Goal: Task Accomplishment & Management: Manage account settings

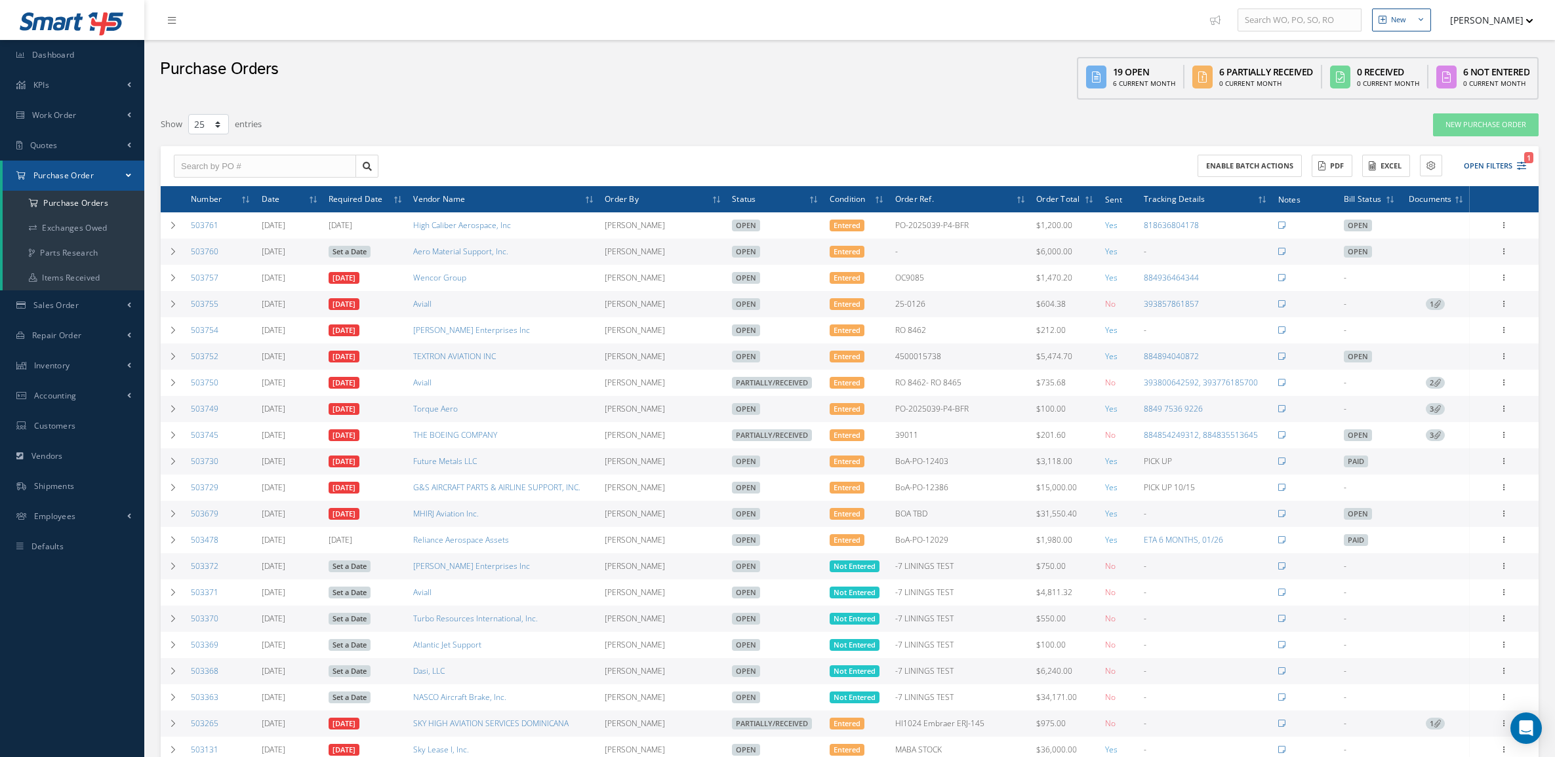
select select "25"
click at [1506, 245] on div "Receive Show Edit Cancel Send By Email Email History Documents Print-Outs Print…" at bounding box center [1504, 252] width 16 height 16
click at [1503, 249] on icon at bounding box center [1504, 250] width 13 height 10
click at [1443, 294] on link "Edit" at bounding box center [1444, 294] width 104 height 17
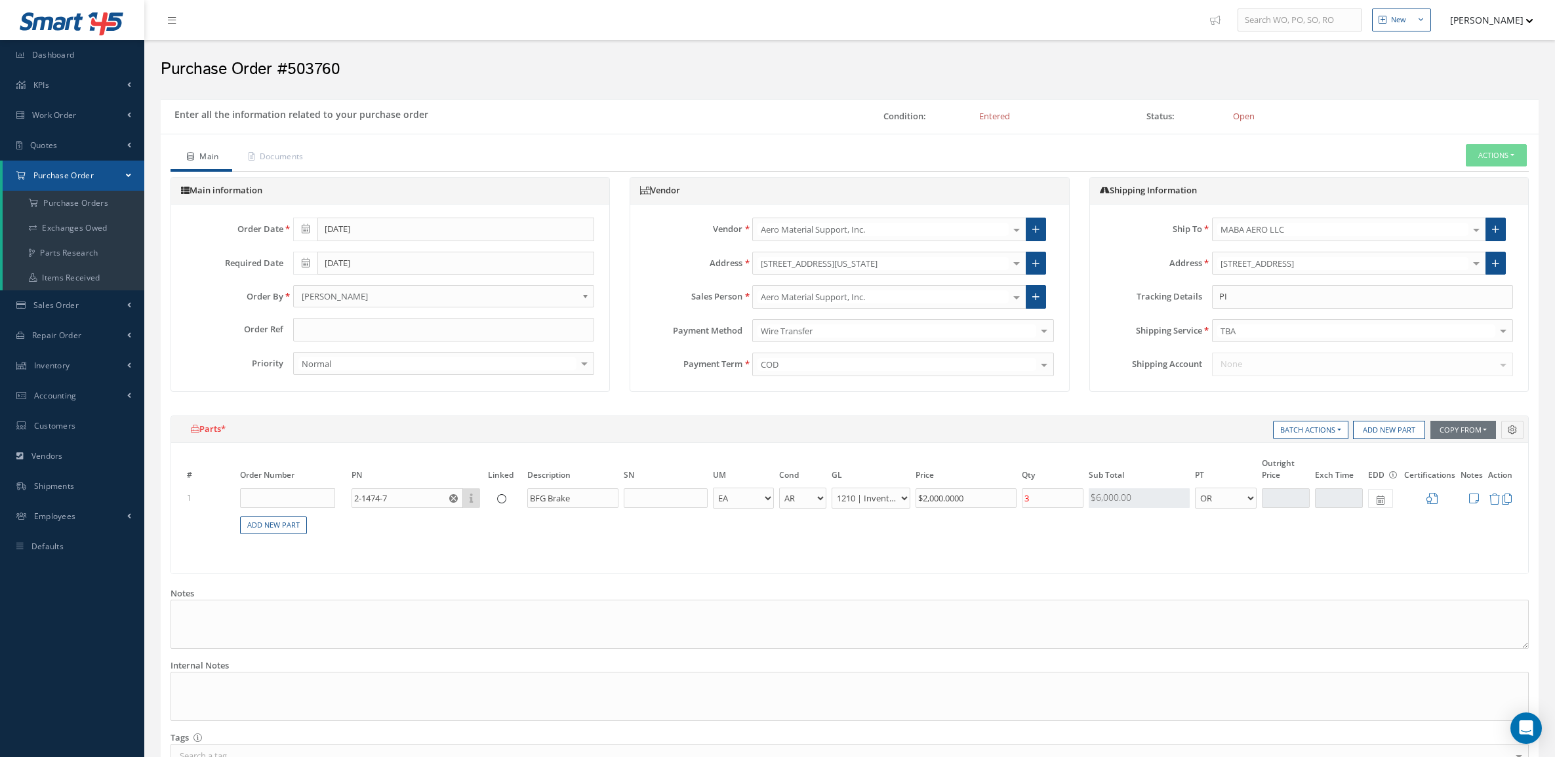
select select "7"
select select "1"
type input "PICK UP MERIDIAN"
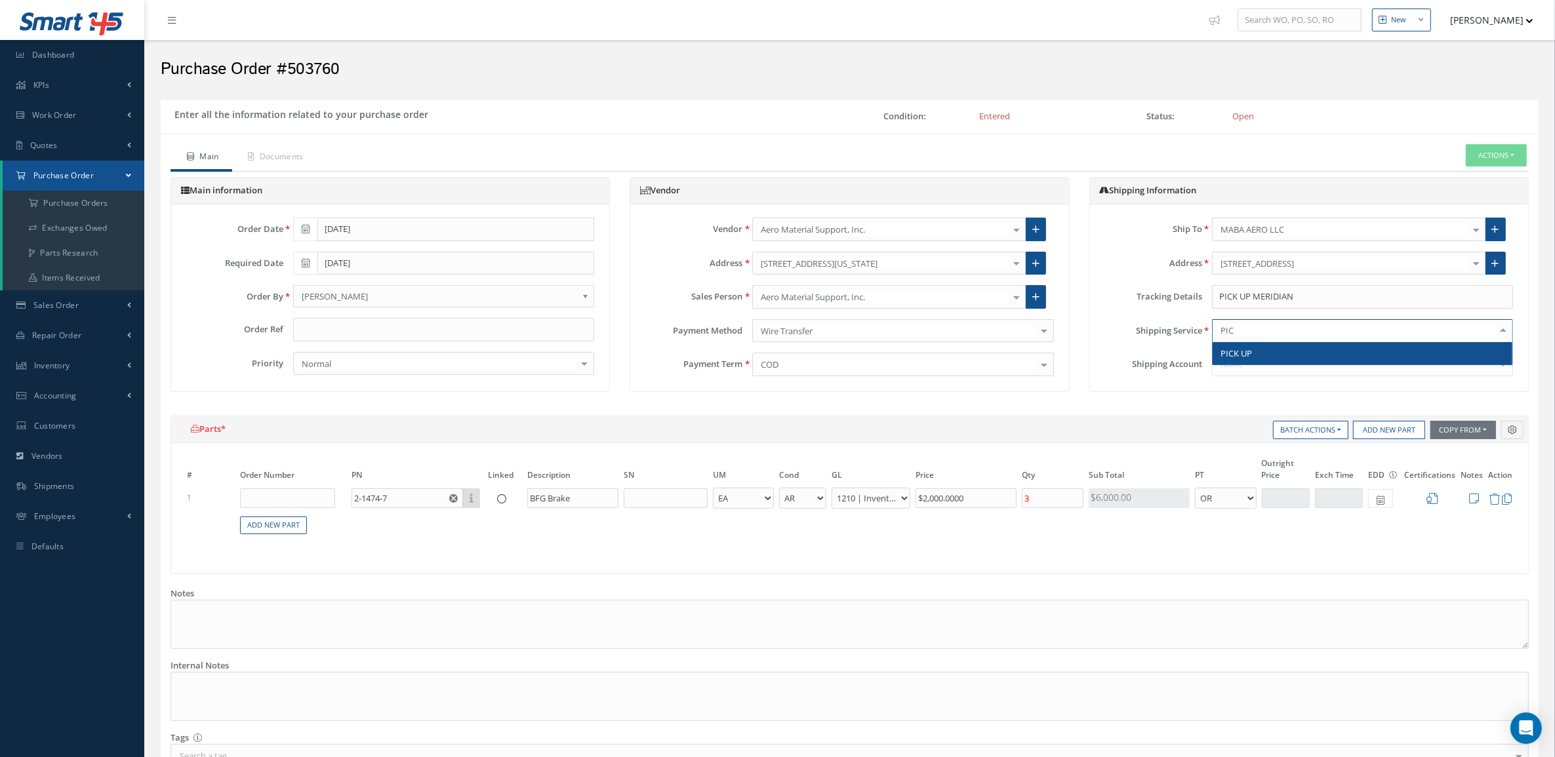
type input "PICK"
click at [1264, 361] on span "PICK UP" at bounding box center [1362, 353] width 300 height 22
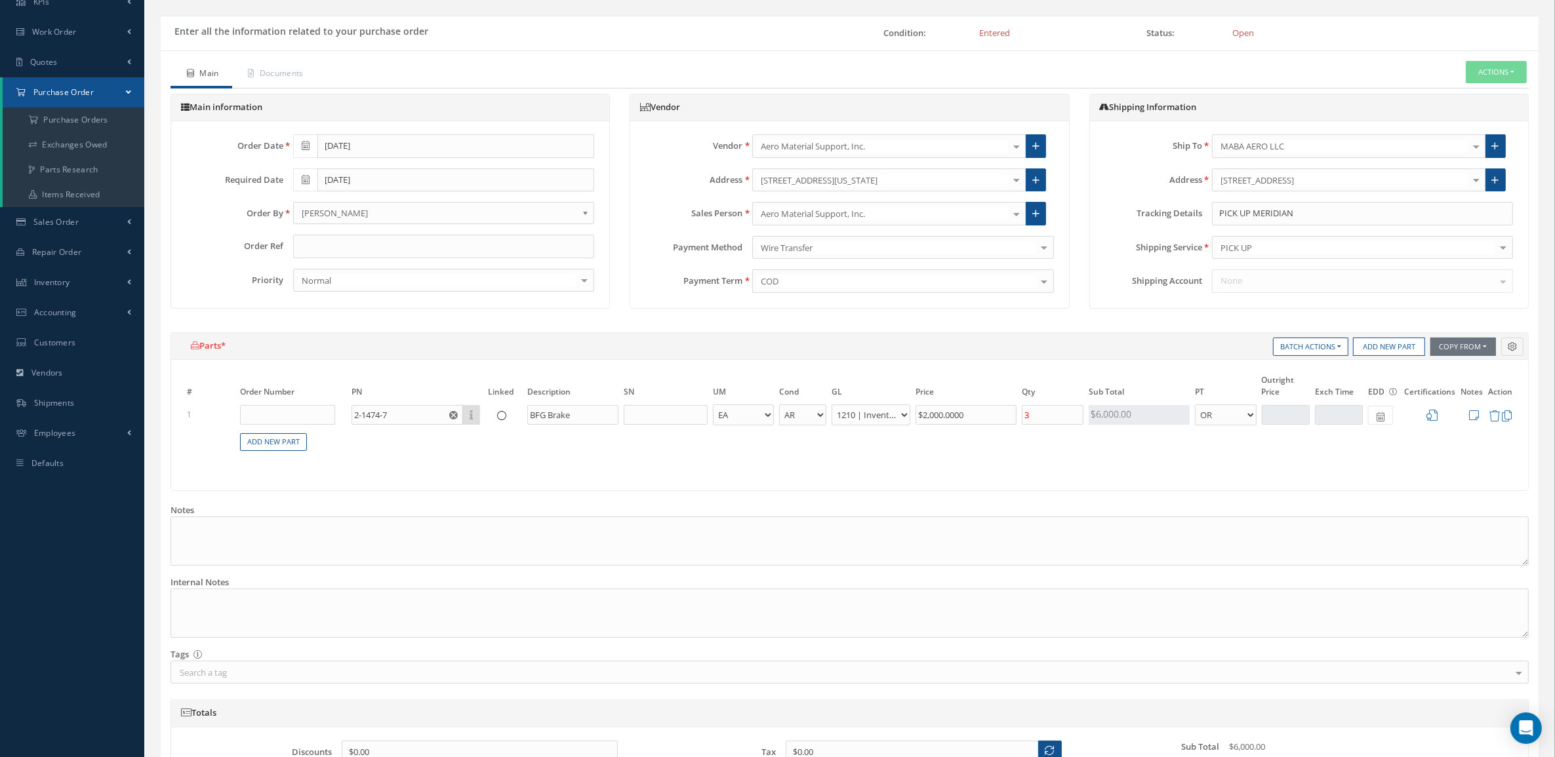
scroll to position [250, 0]
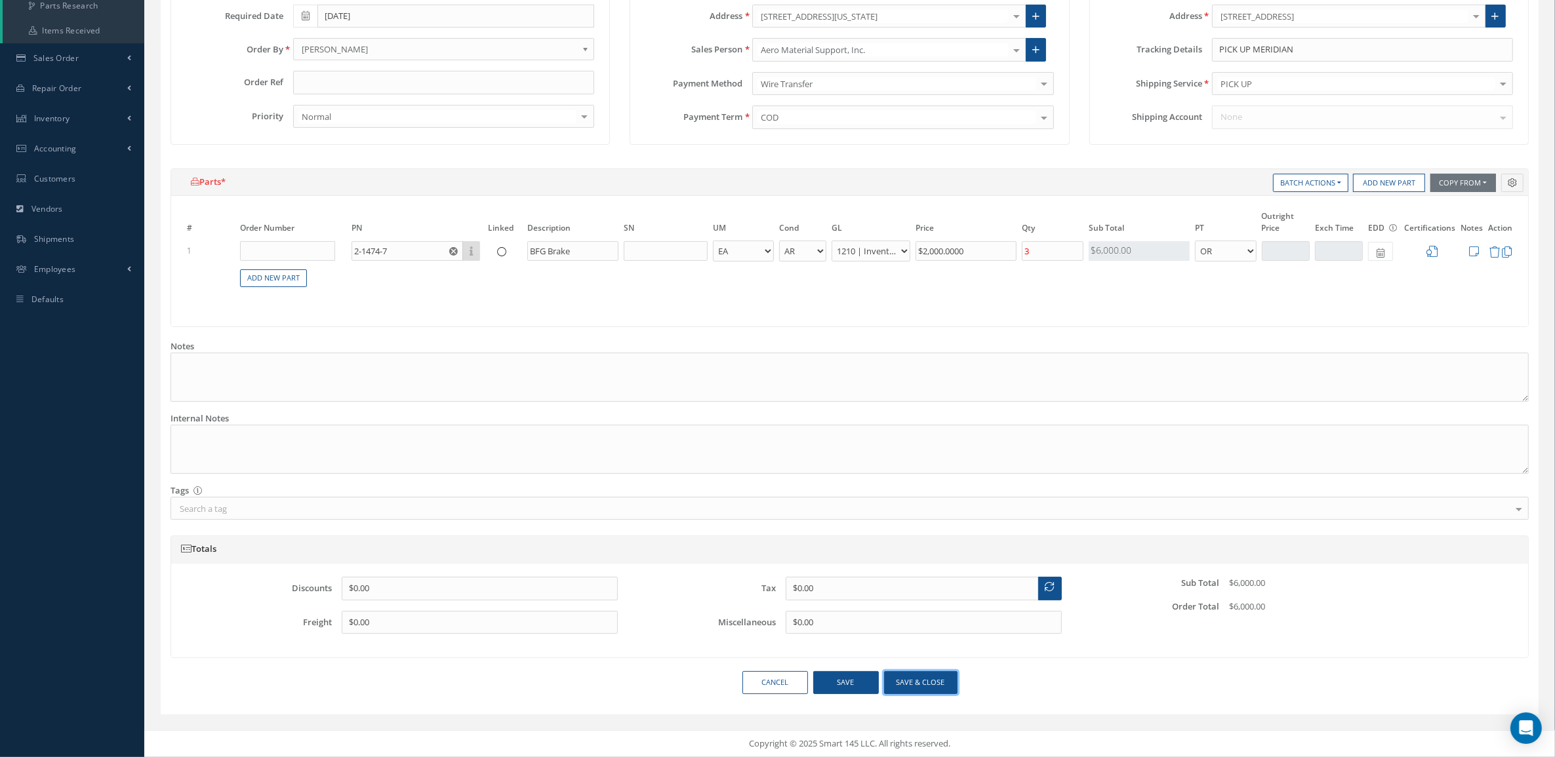
click at [955, 679] on button "Save & close" at bounding box center [920, 682] width 73 height 23
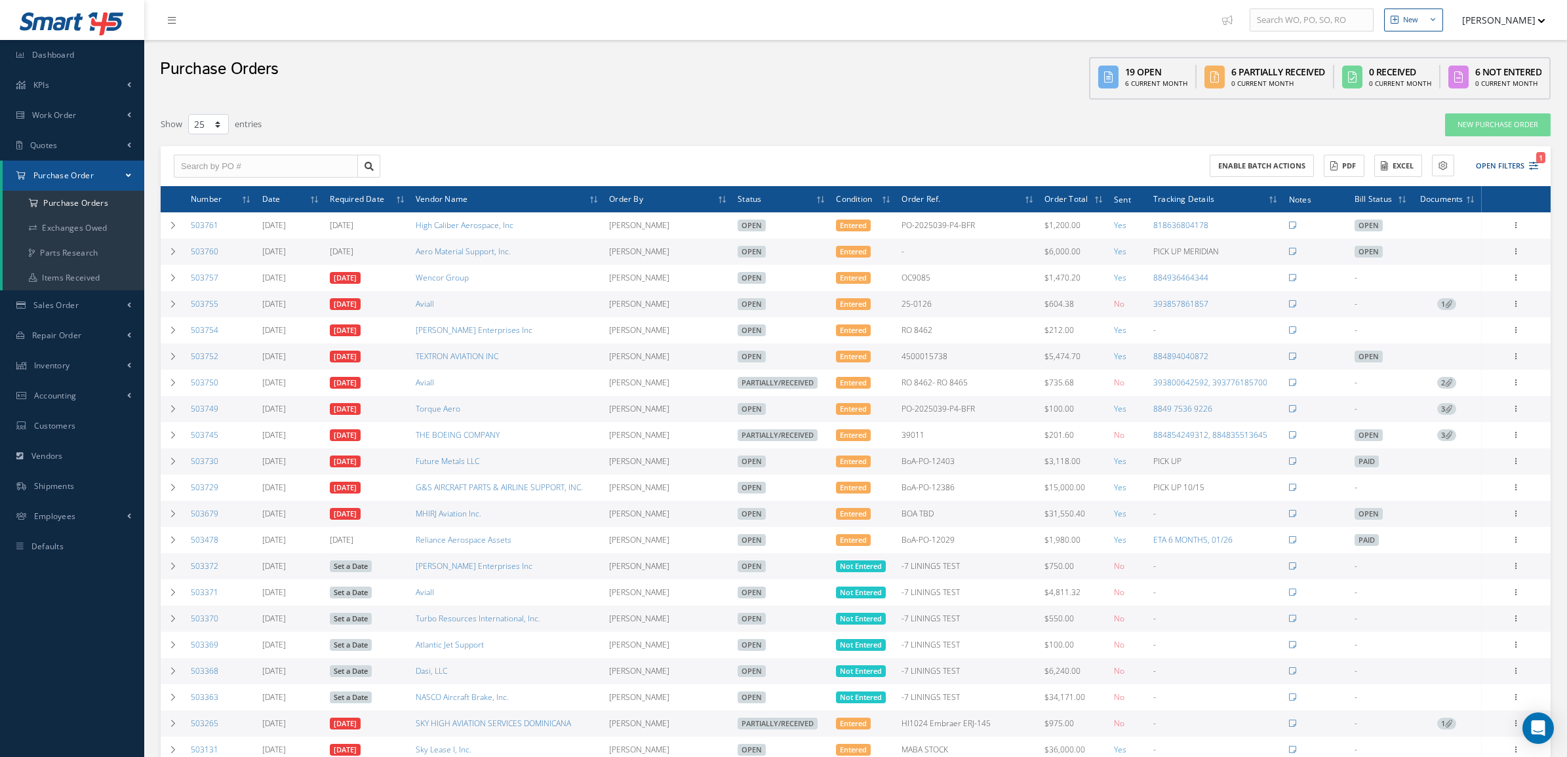
select select "25"
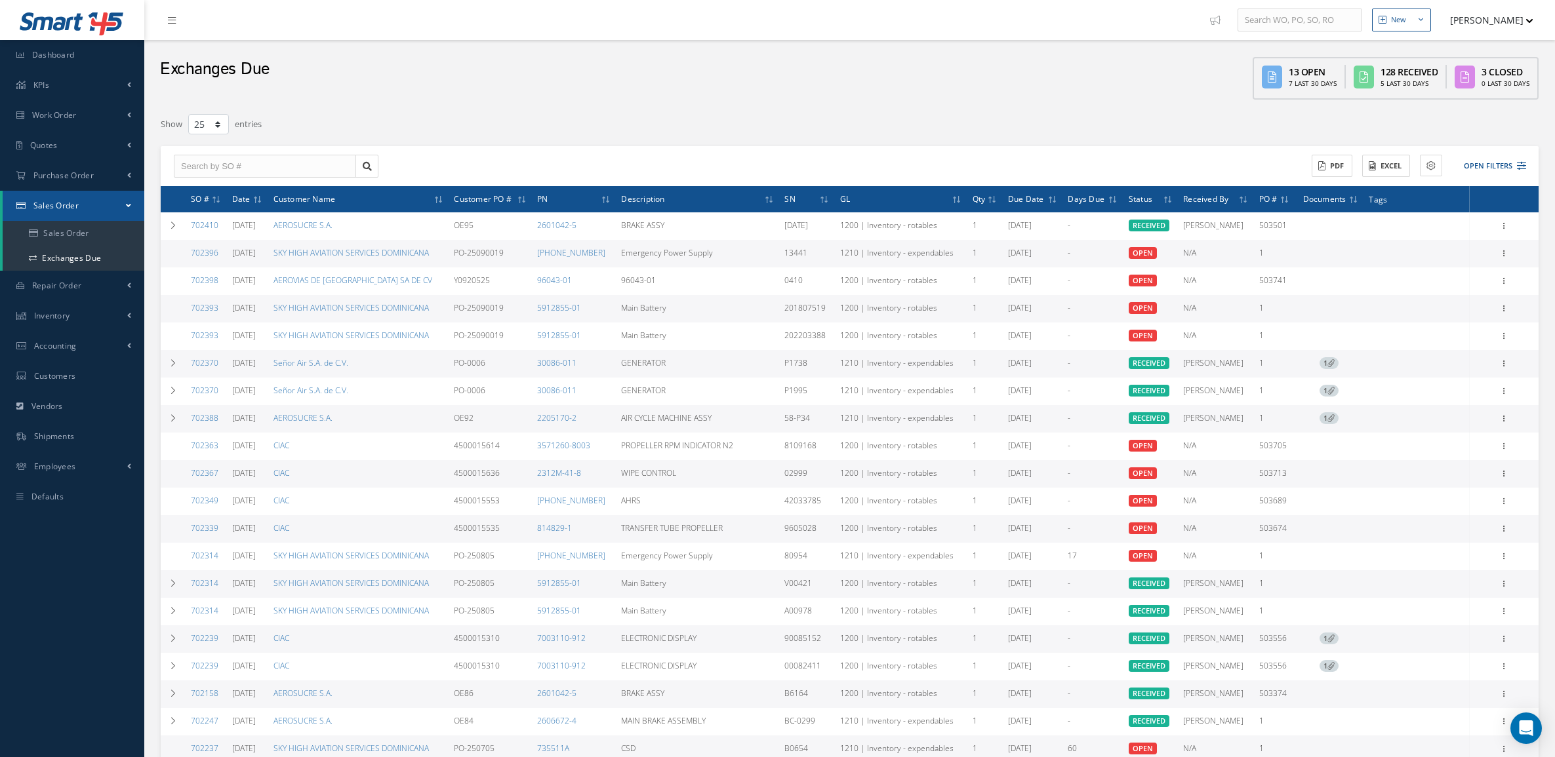
select select "25"
click at [51, 286] on span "Repair Order" at bounding box center [57, 285] width 50 height 11
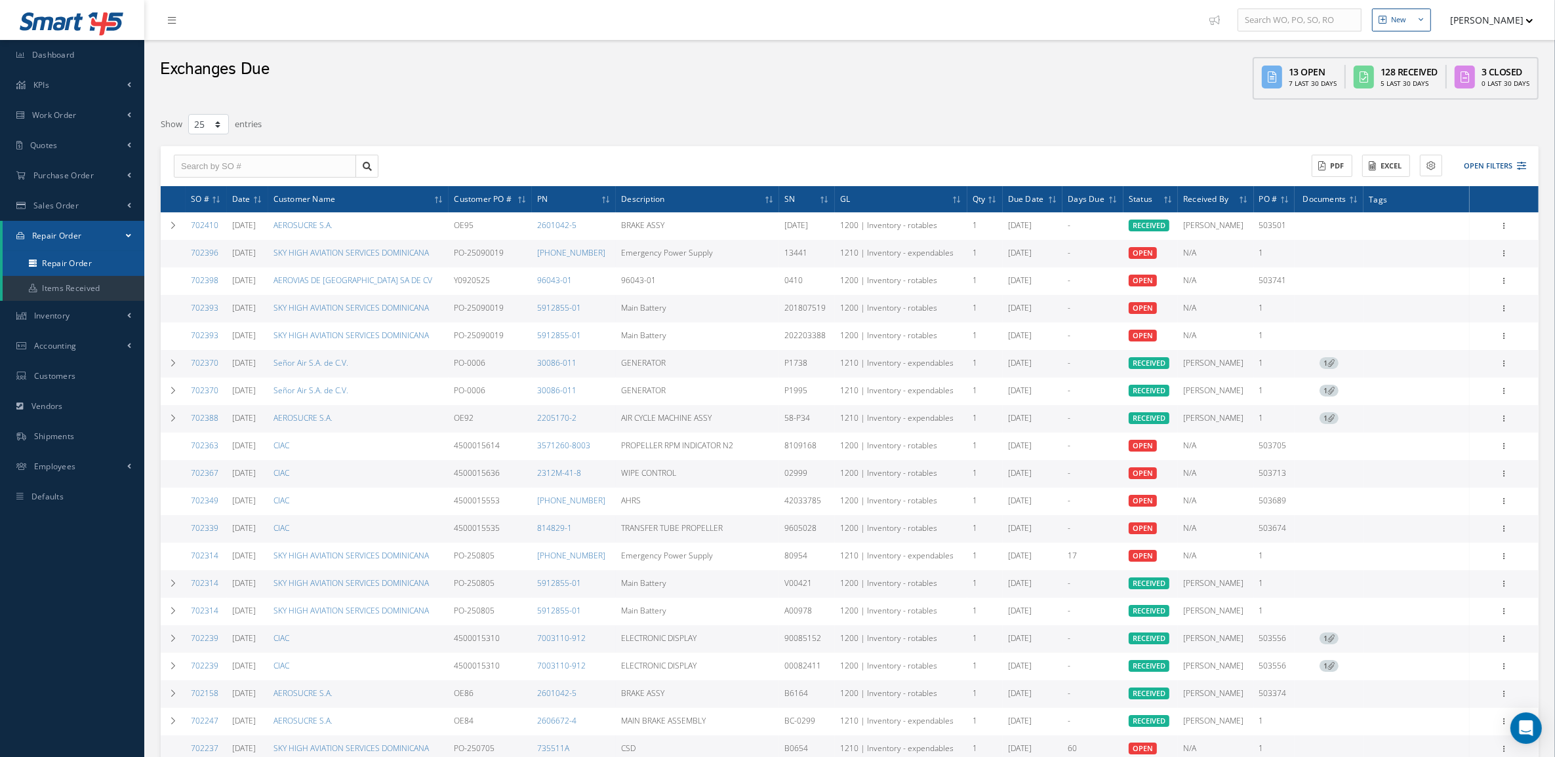
click at [50, 268] on link "Repair Order" at bounding box center [74, 263] width 142 height 25
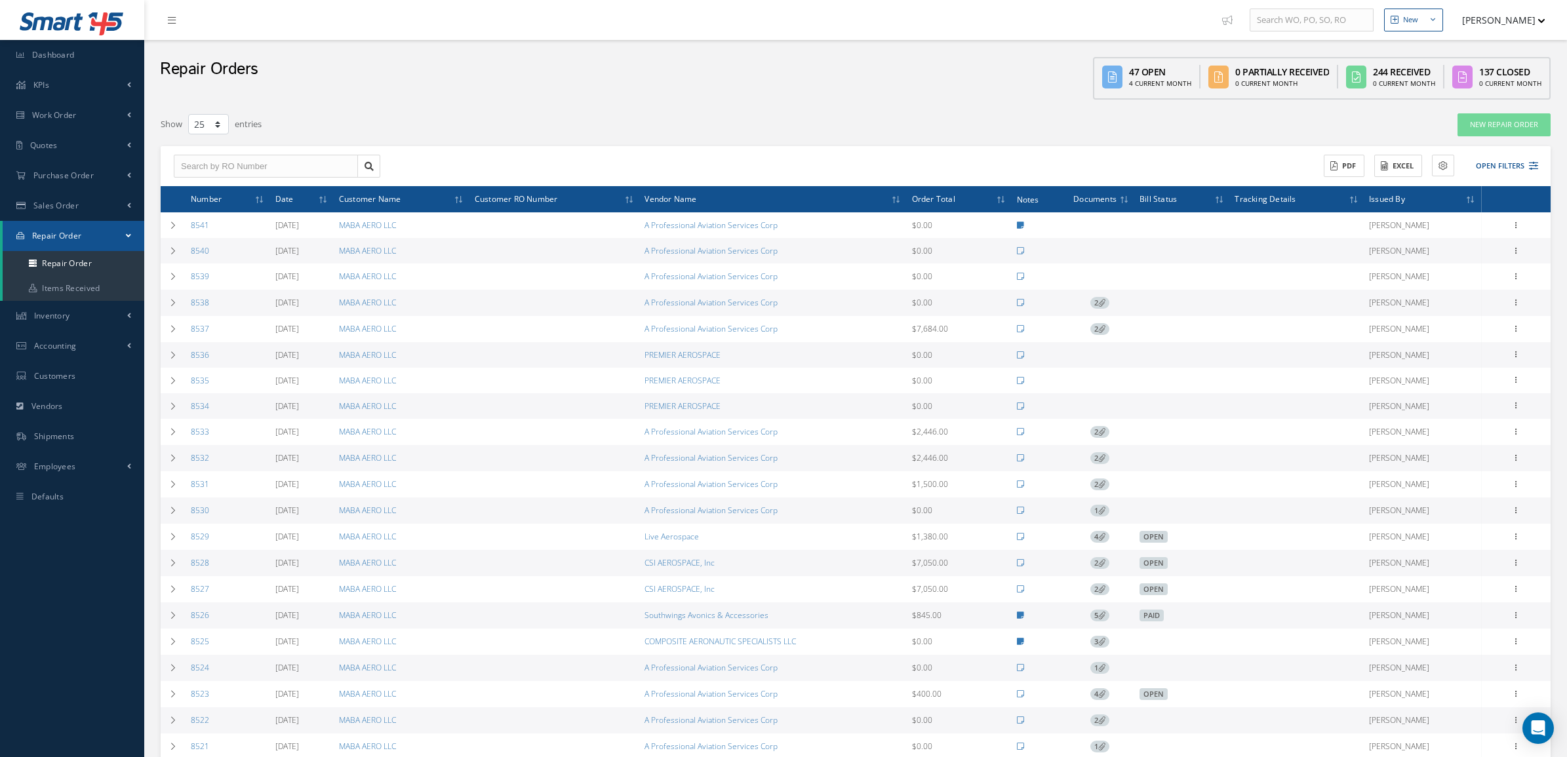
select select "25"
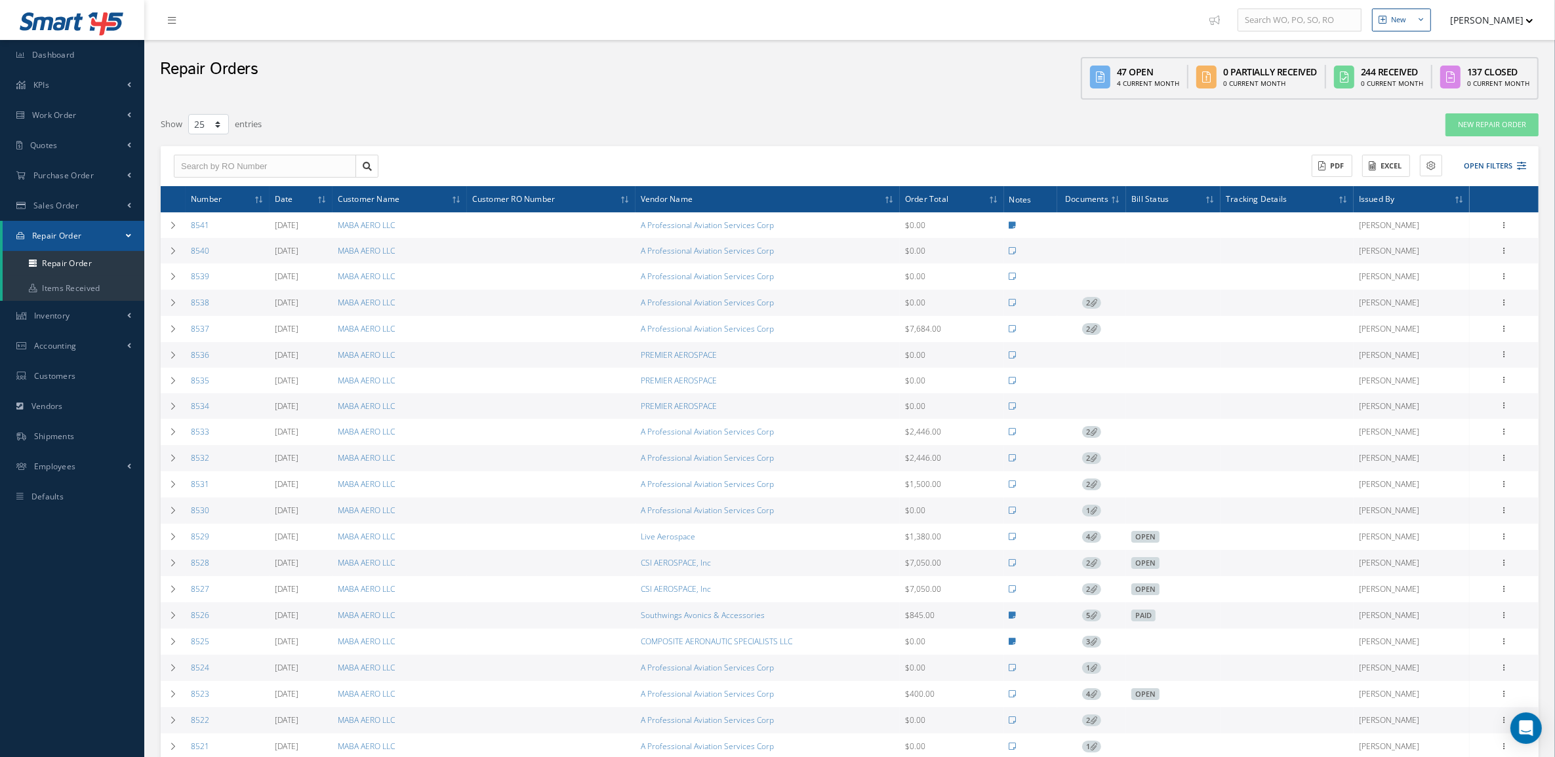
click at [1492, 169] on button "Open Filters" at bounding box center [1489, 166] width 74 height 22
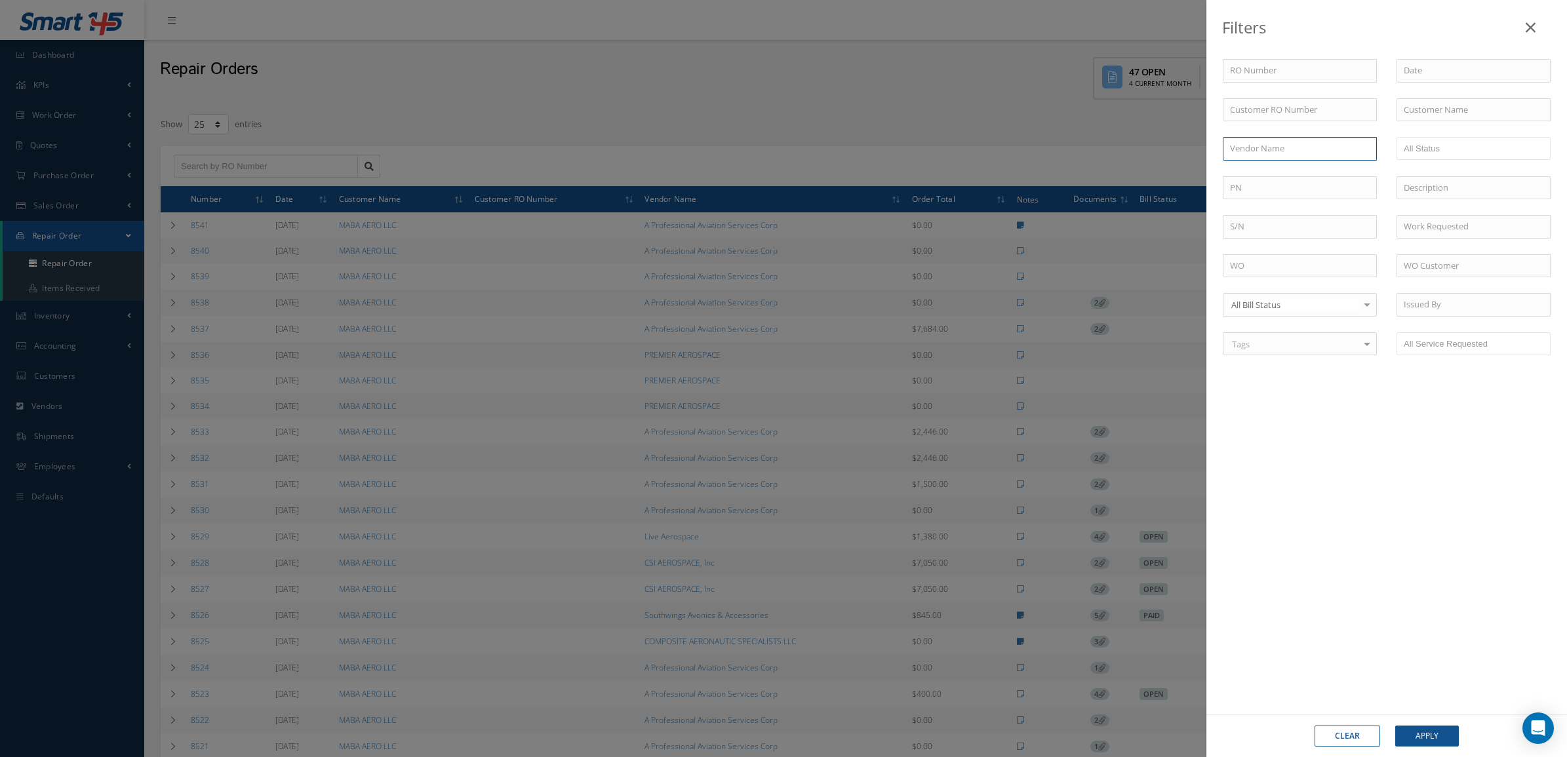
click at [1297, 153] on input "text" at bounding box center [1300, 149] width 154 height 24
click at [1299, 172] on div "MERIDIAN AERO" at bounding box center [1300, 172] width 140 height 13
type input "MERIDIAN AERO"
click at [1431, 723] on div "Clear Apply" at bounding box center [1387, 736] width 361 height 43
click at [1431, 732] on button "Apply" at bounding box center [1427, 736] width 64 height 21
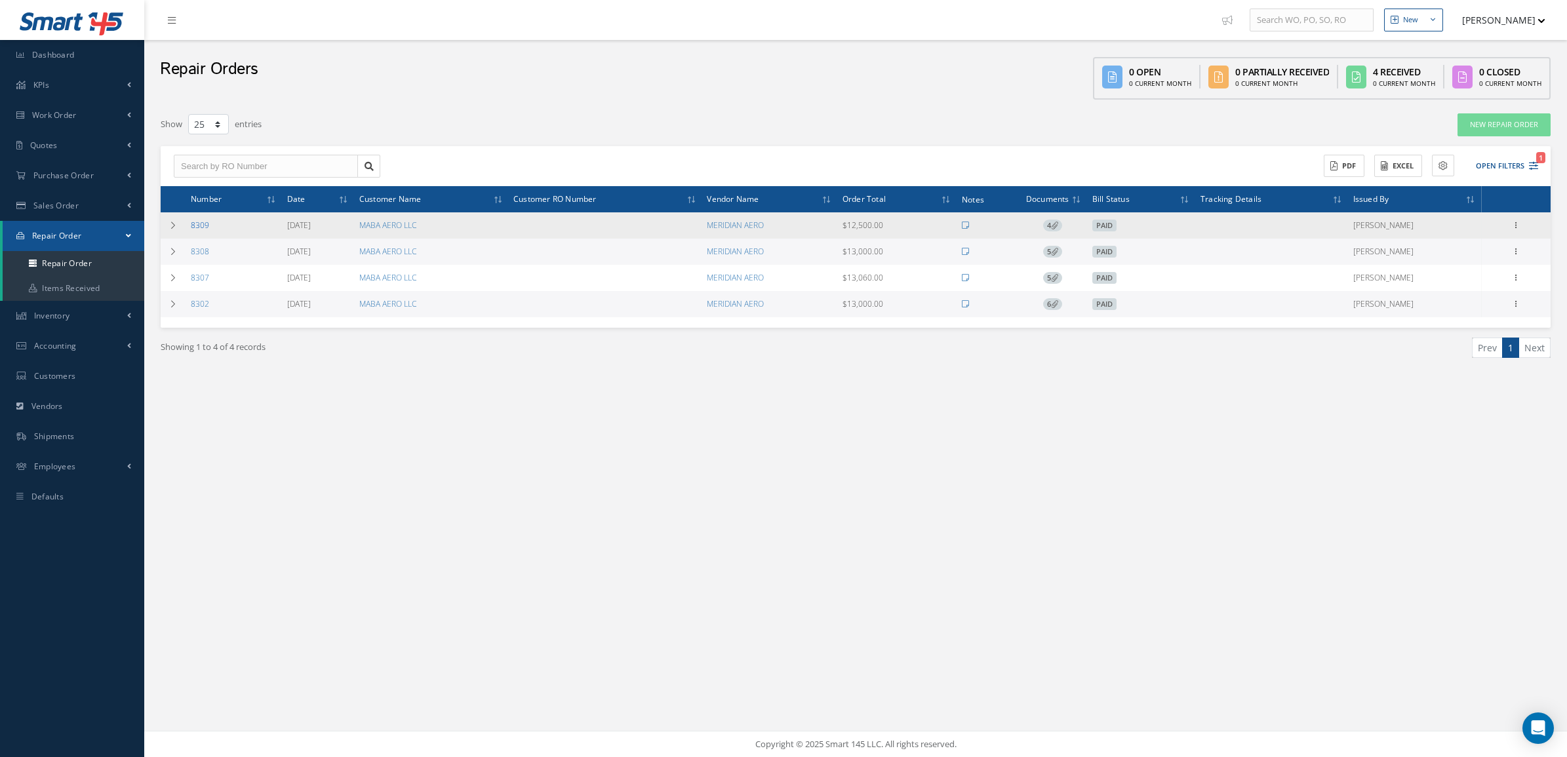
click at [205, 225] on link "8309" at bounding box center [200, 225] width 18 height 11
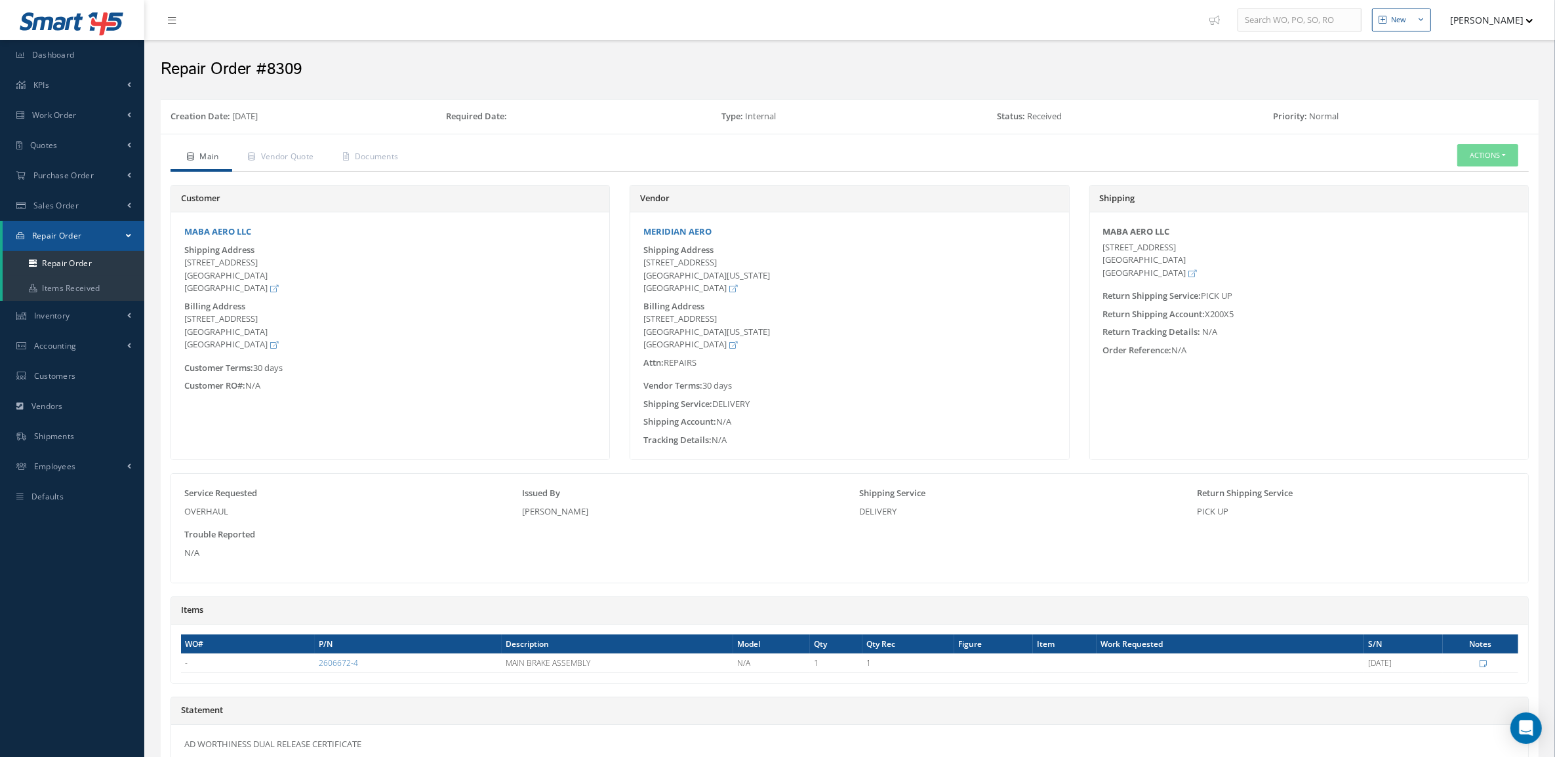
drag, startPoint x: 0, startPoint y: 0, endPoint x: 696, endPoint y: 292, distance: 755.0
click at [696, 292] on div "[STREET_ADDRESS][US_STATE]" at bounding box center [849, 275] width 412 height 39
copy div "[STREET_ADDRESS][US_STATE]"
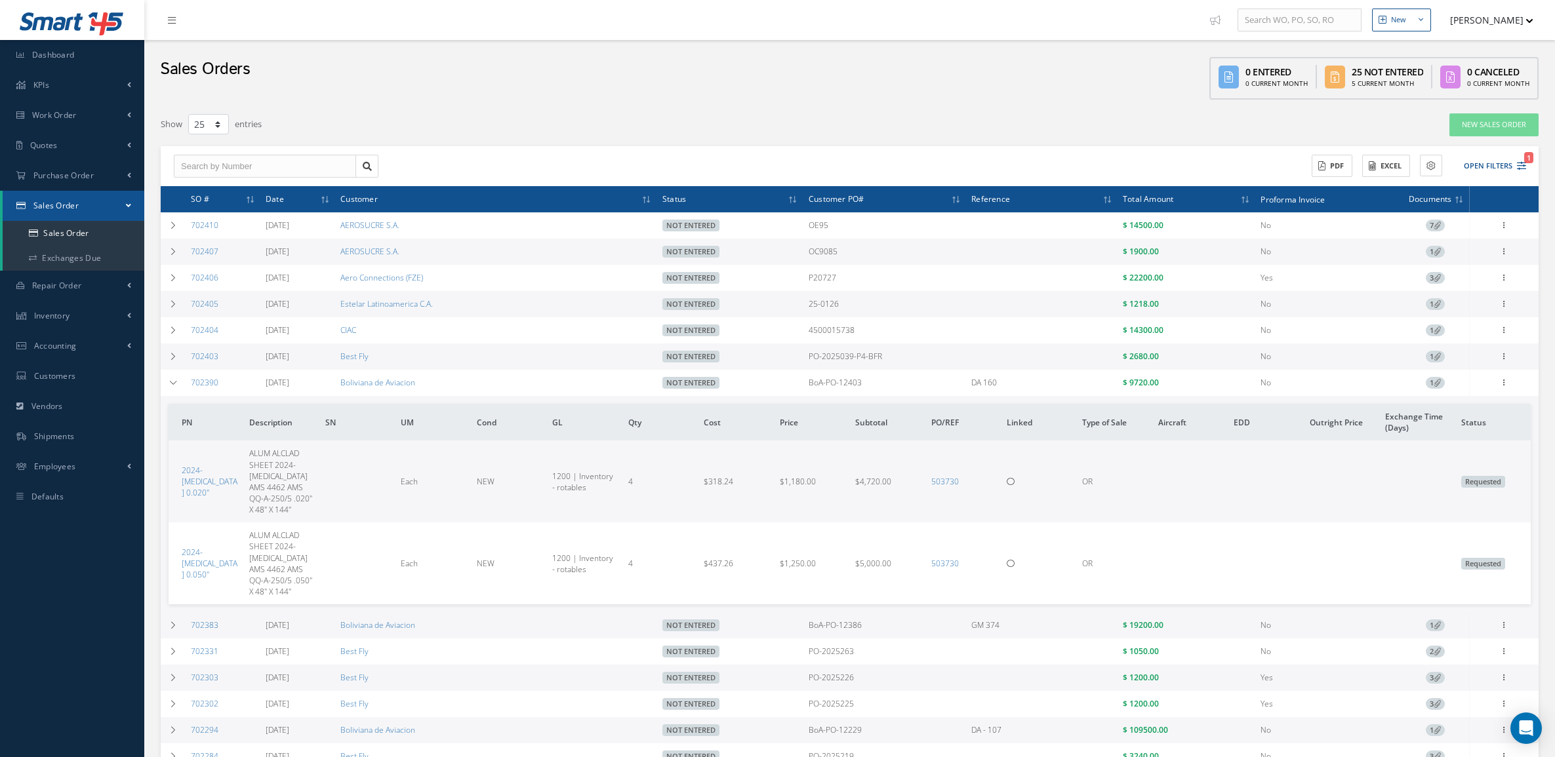
select select "25"
click at [1505, 361] on icon at bounding box center [1504, 355] width 13 height 10
click at [1353, 378] on link "Sales Order" at bounding box center [1347, 373] width 98 height 20
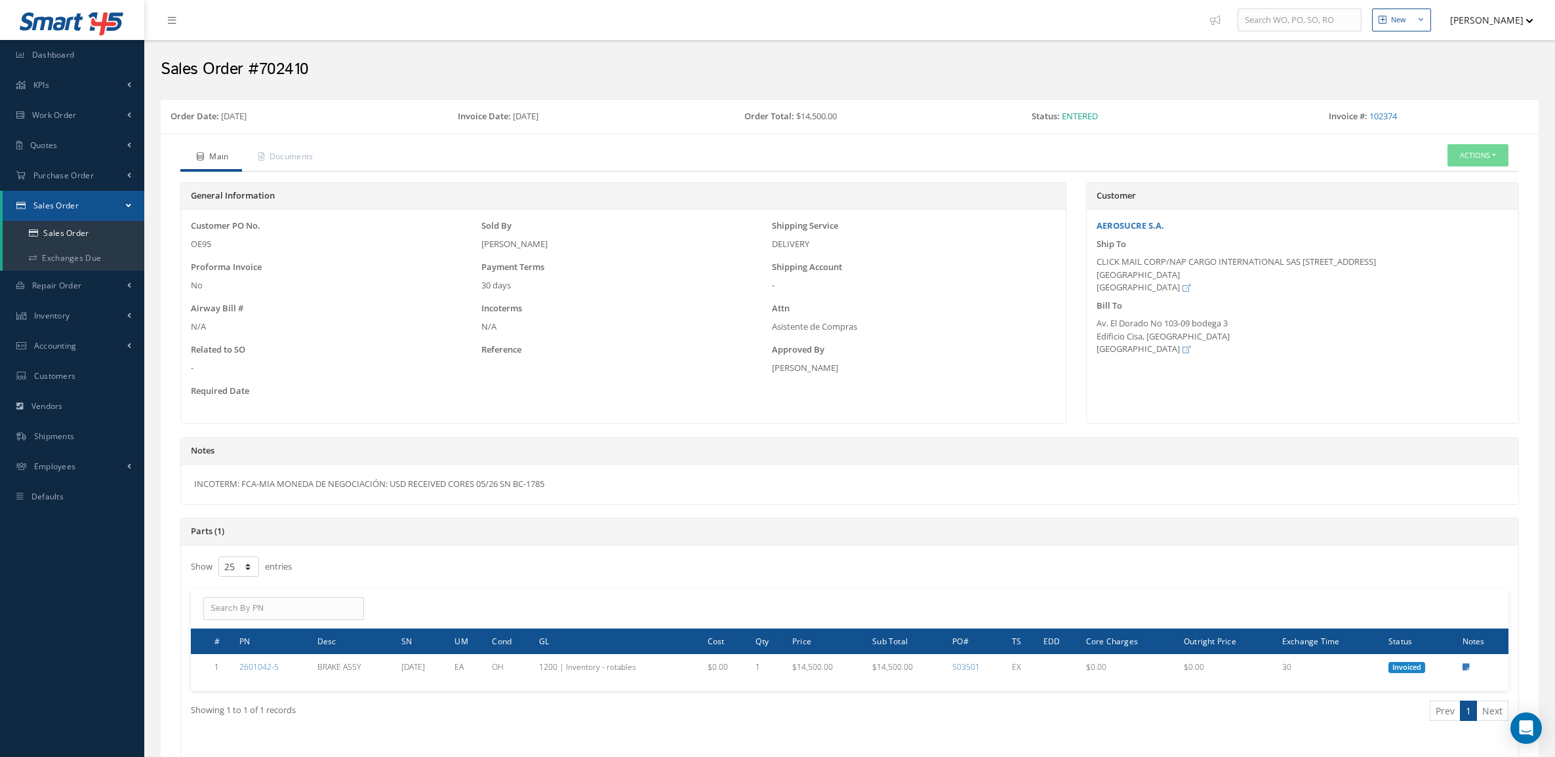
select select "25"
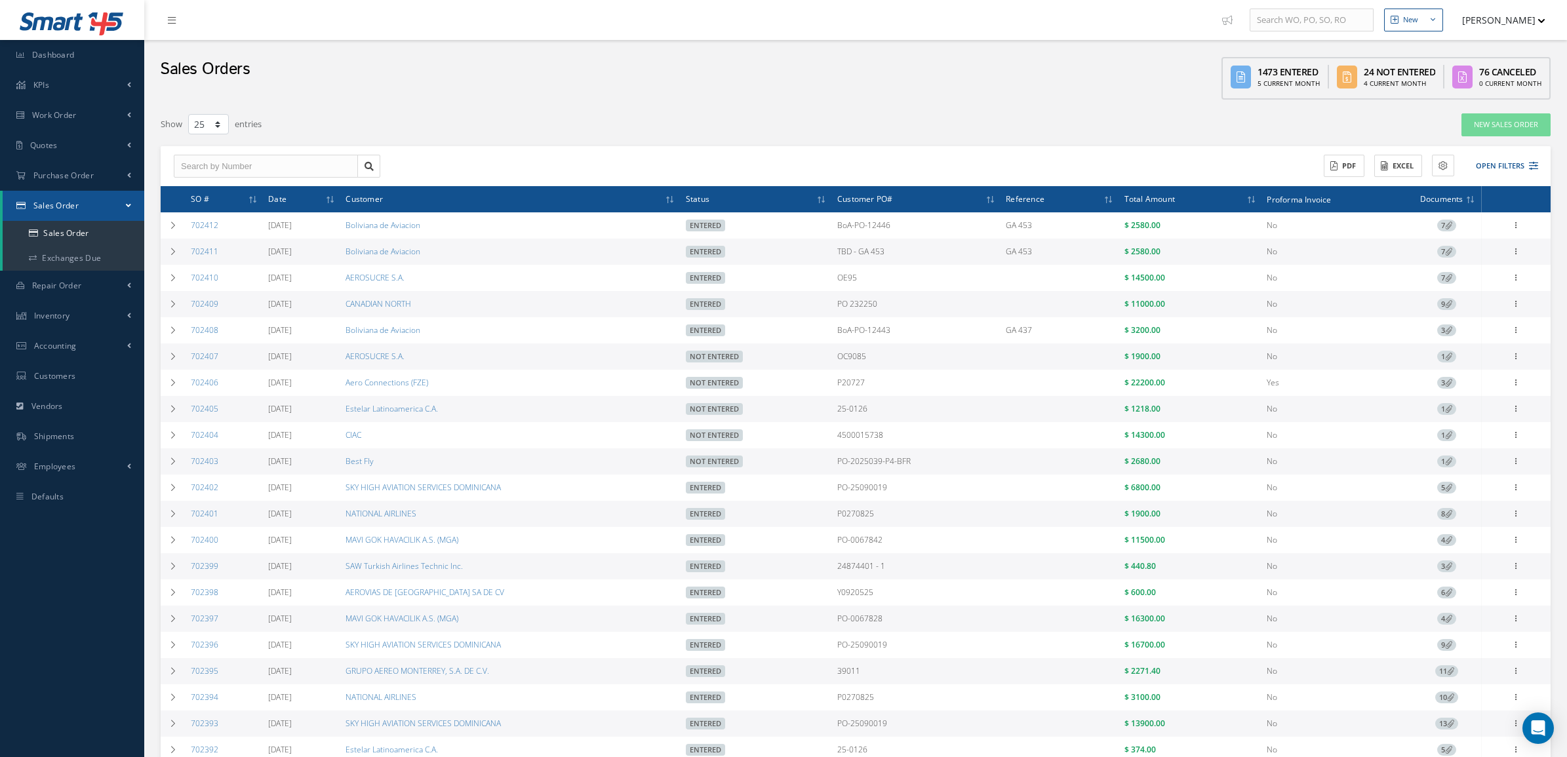
select select "25"
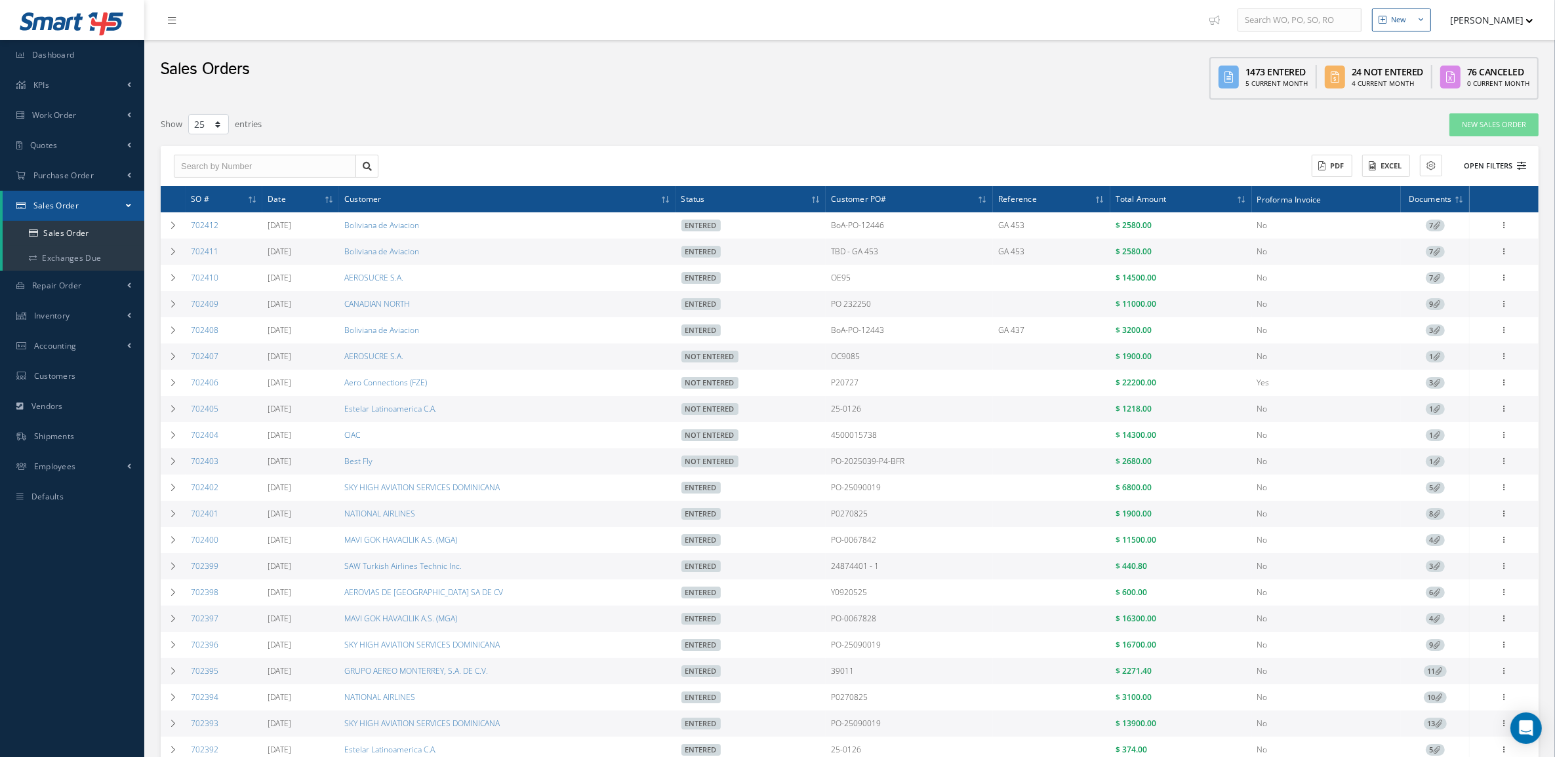
click at [1496, 169] on button "Open Filters" at bounding box center [1489, 166] width 74 height 22
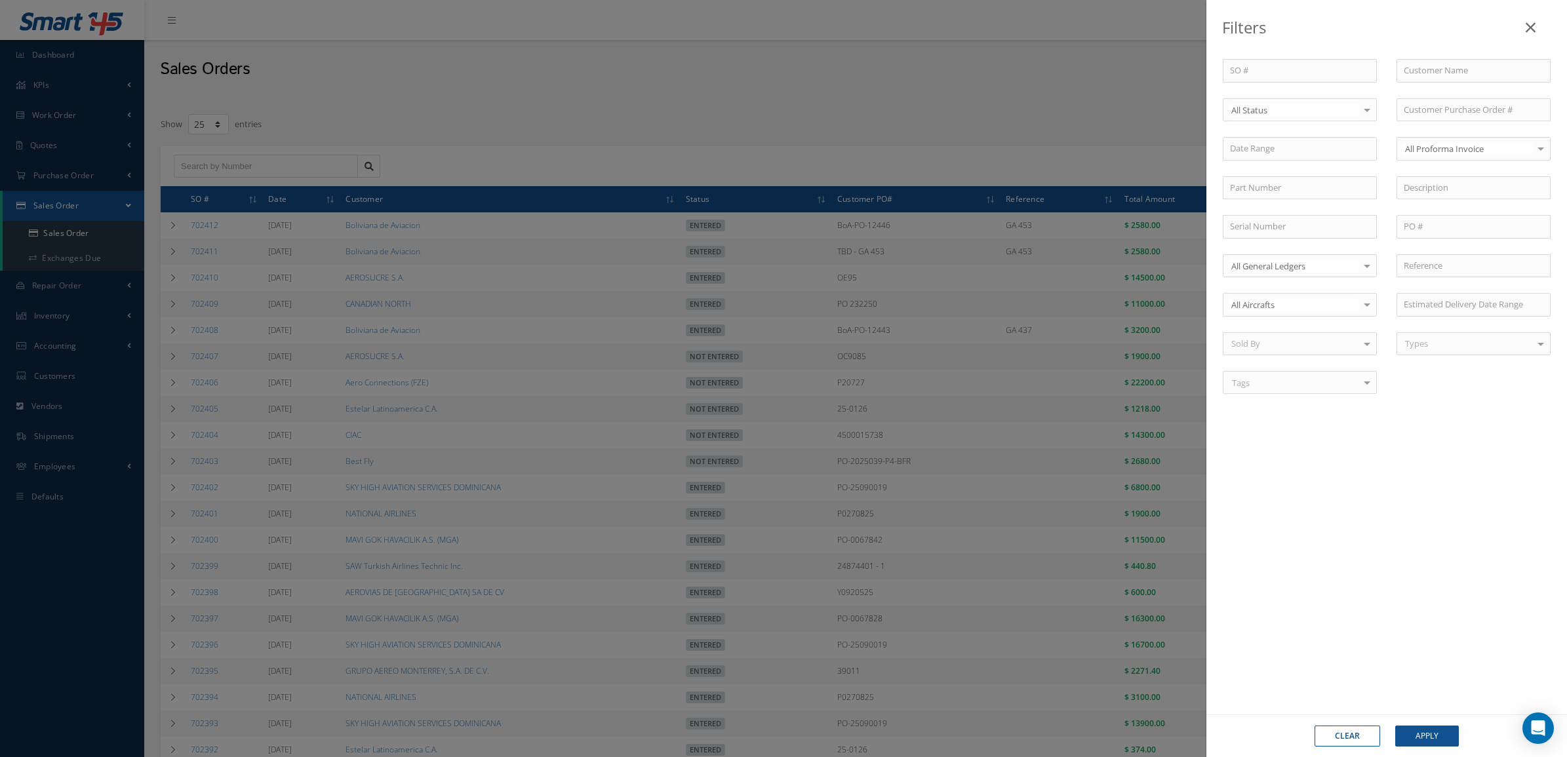
click at [686, 141] on div "Filters SO # Customer Name Select All Status All Status Entered Not Entered Par…" at bounding box center [783, 378] width 1567 height 757
